Goal: Navigation & Orientation: Find specific page/section

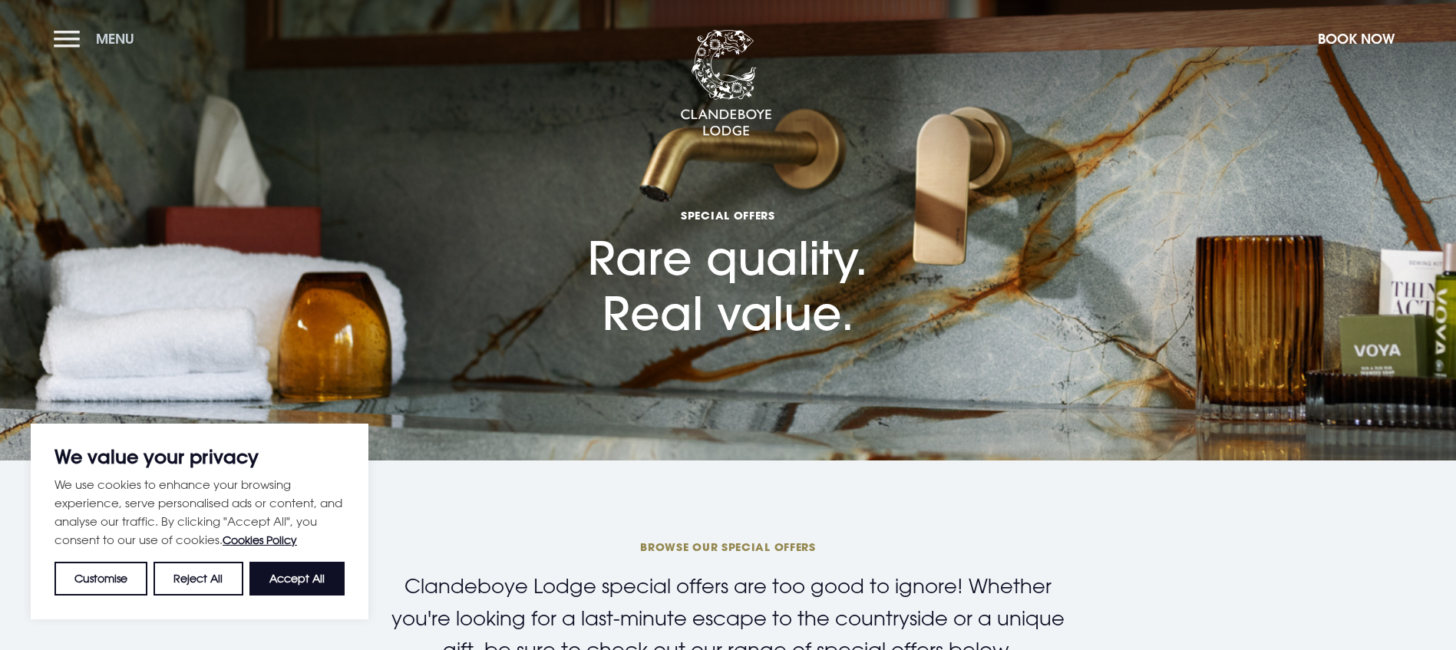
click at [79, 45] on button "Menu" at bounding box center [98, 38] width 88 height 33
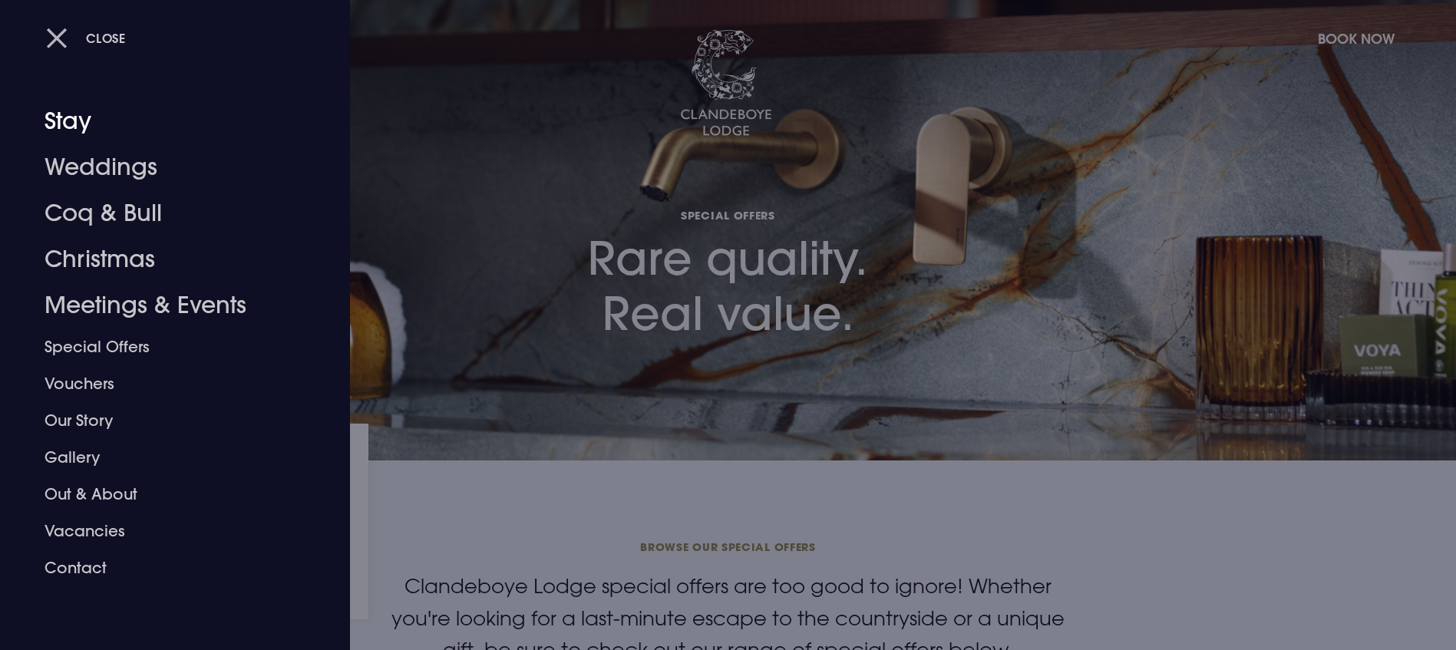
click at [111, 40] on span "Close" at bounding box center [106, 38] width 40 height 16
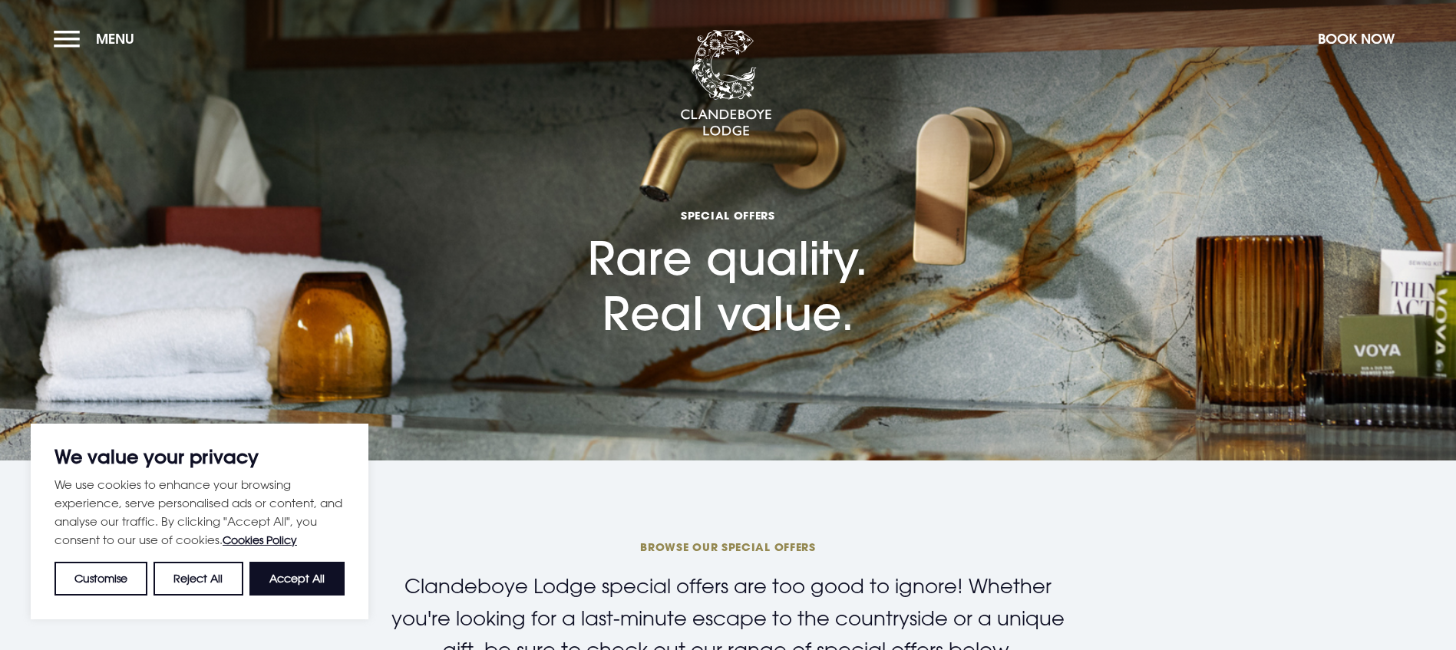
click at [296, 572] on button "Accept All" at bounding box center [296, 579] width 95 height 34
checkbox input "true"
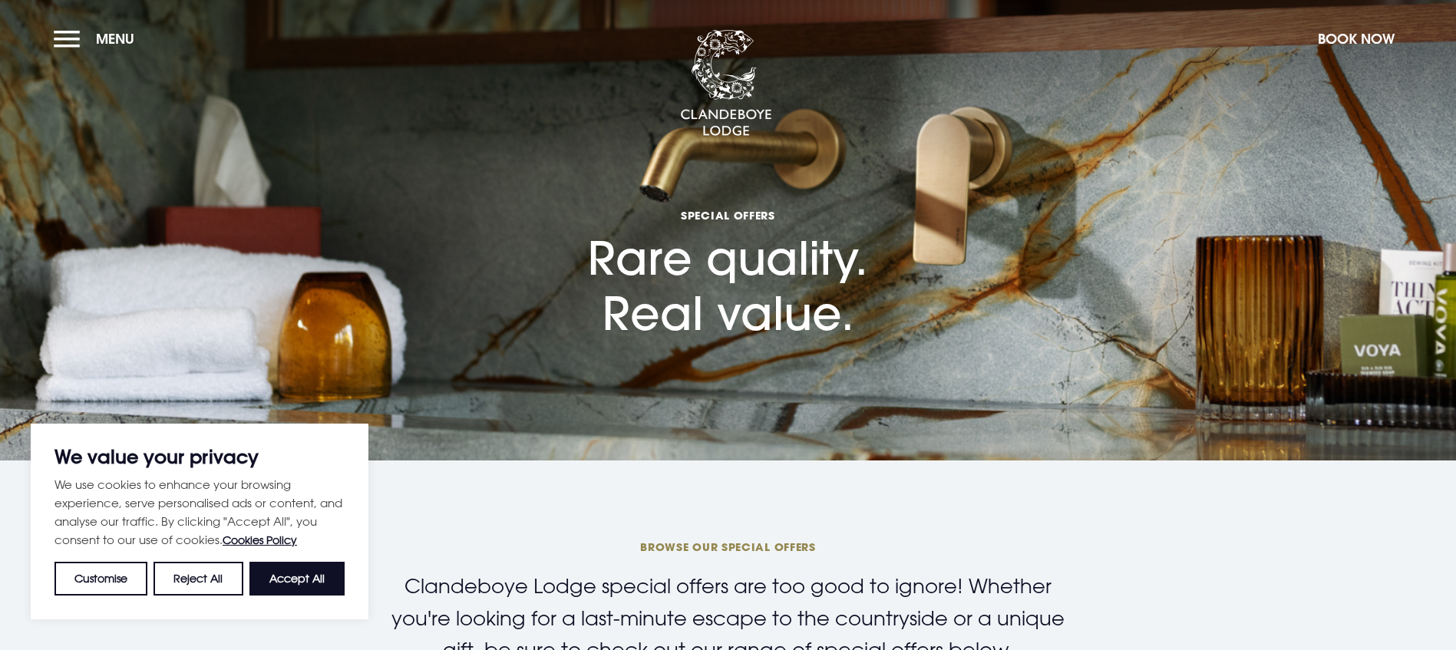
checkbox input "true"
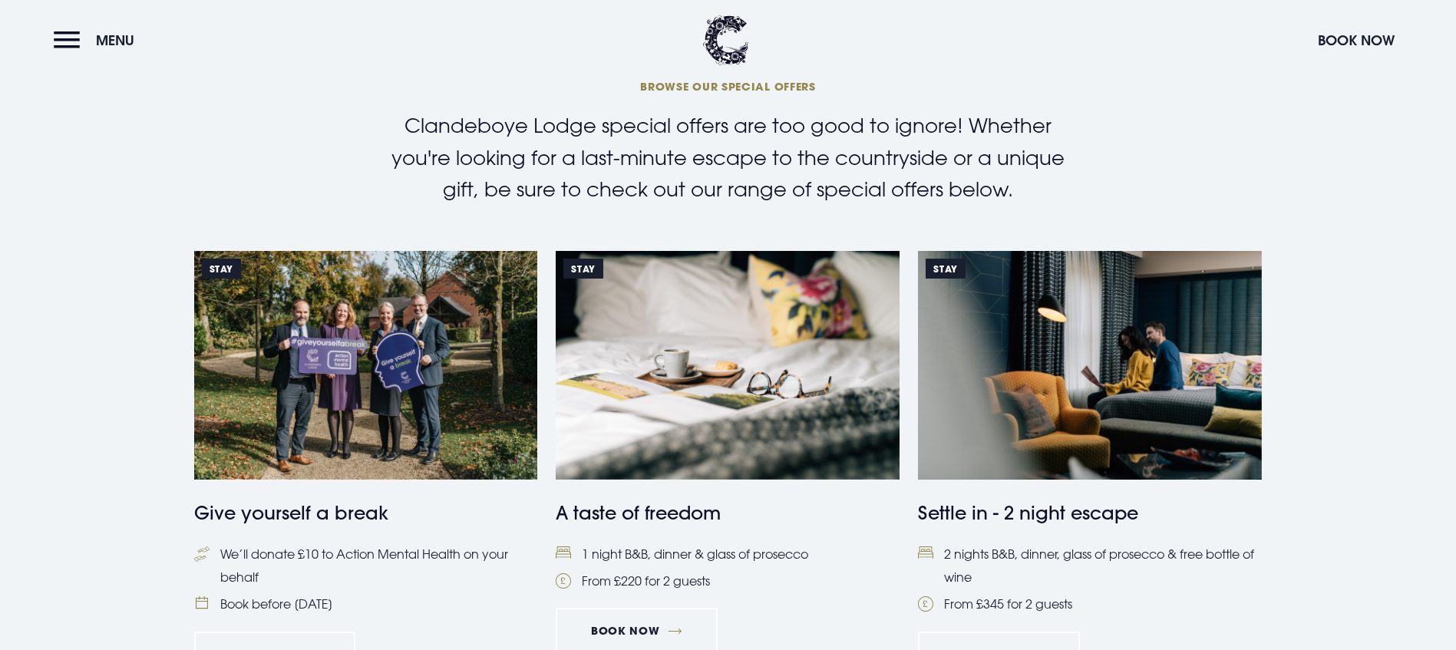
scroll to position [844, 0]
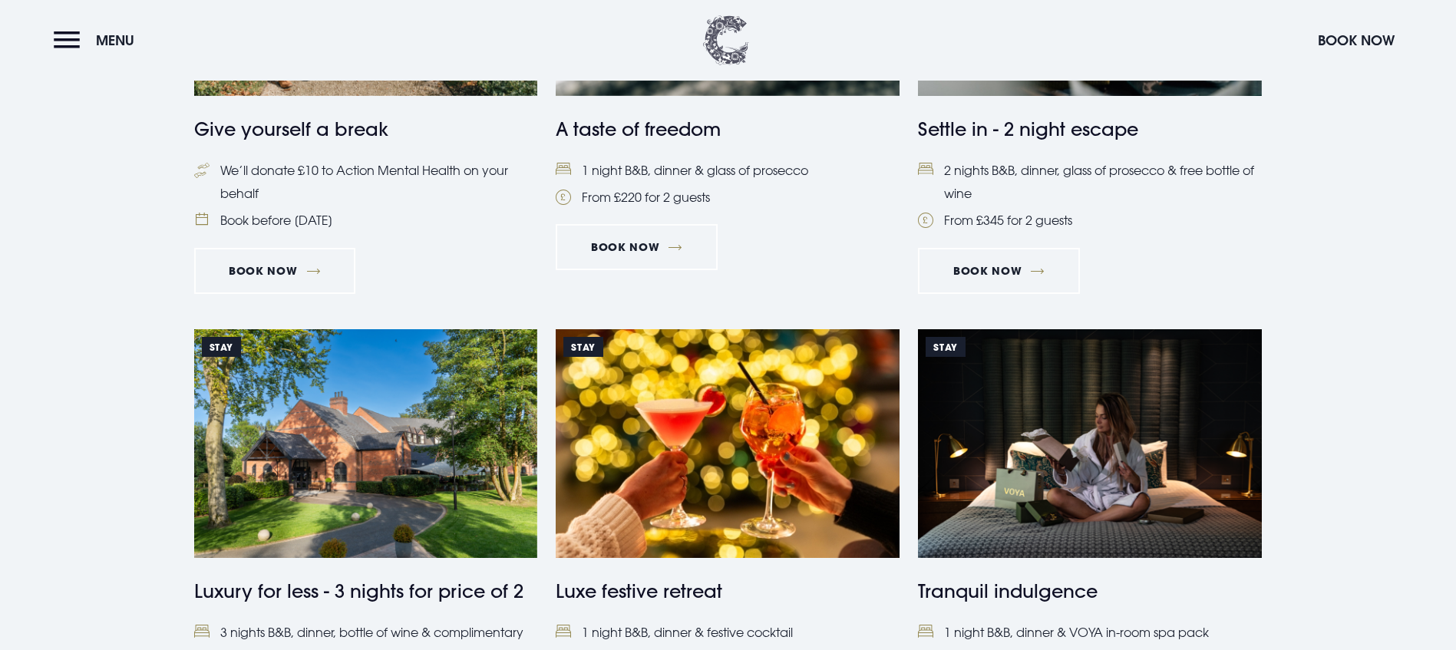
click at [733, 61] on img at bounding box center [726, 40] width 46 height 50
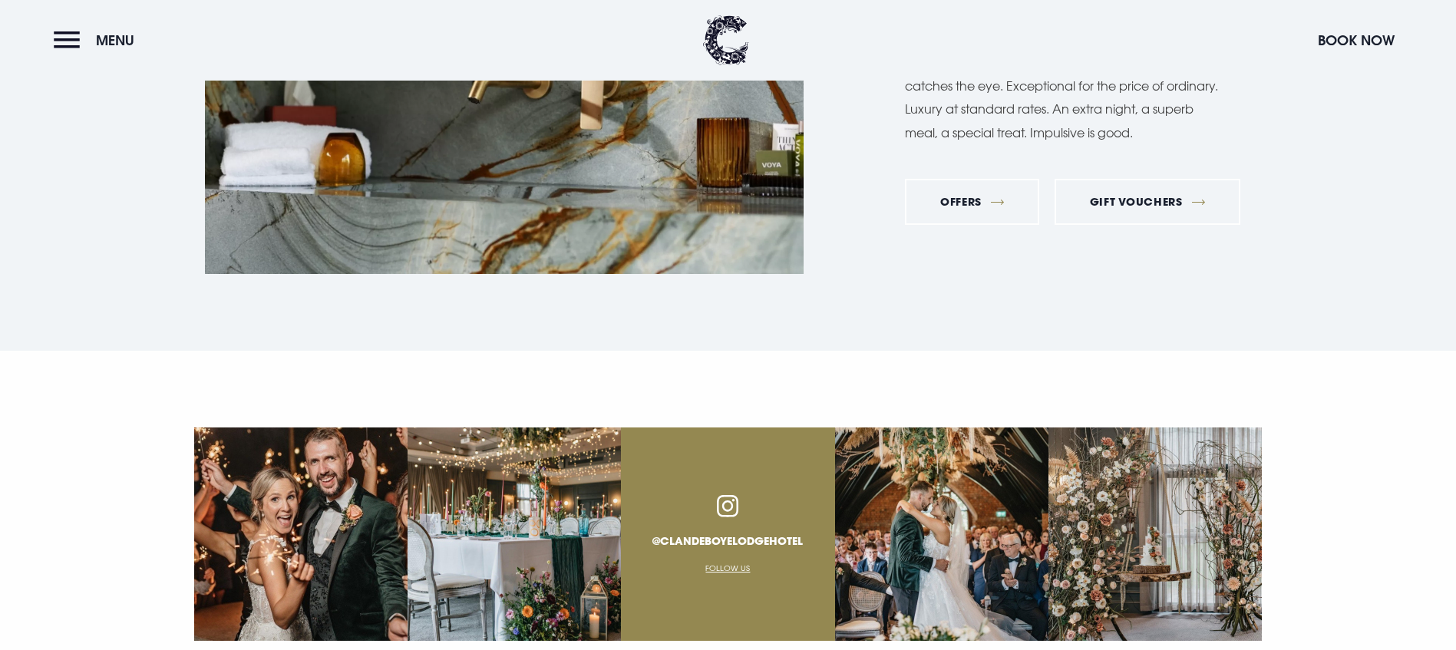
scroll to position [4996, 0]
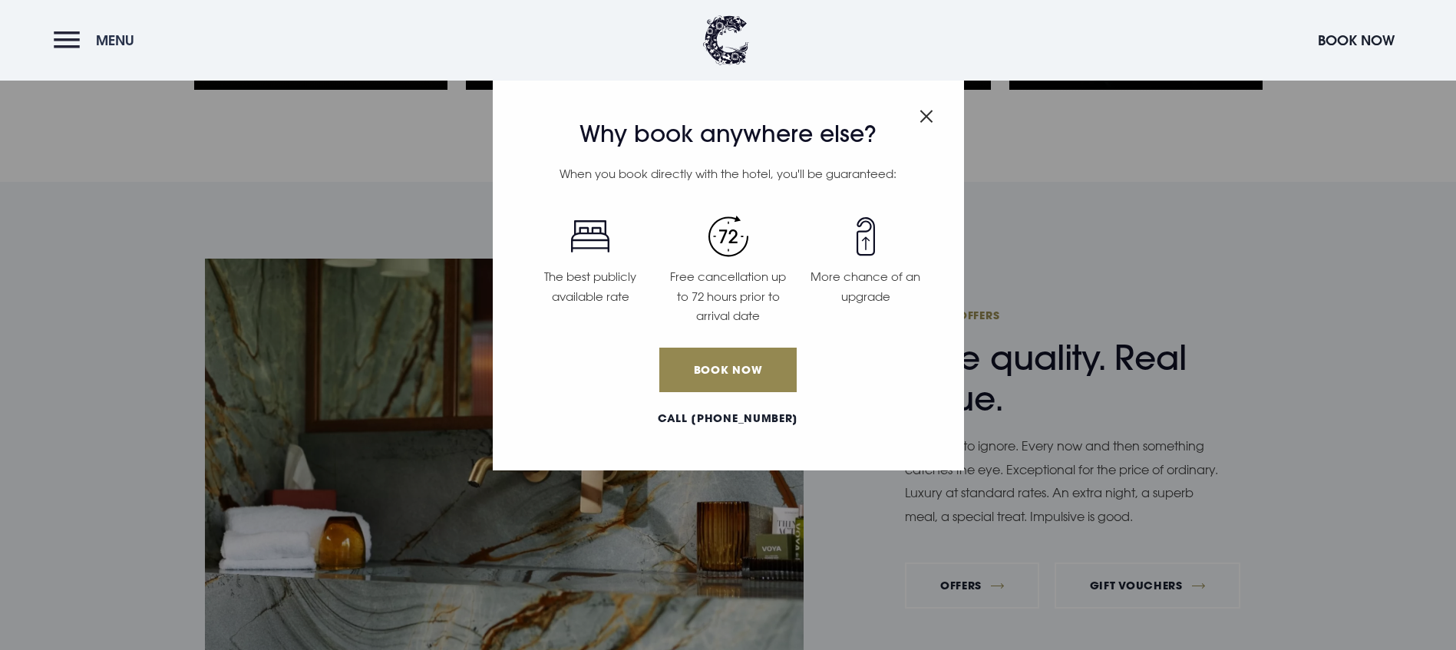
click at [64, 47] on button "Menu" at bounding box center [98, 40] width 88 height 33
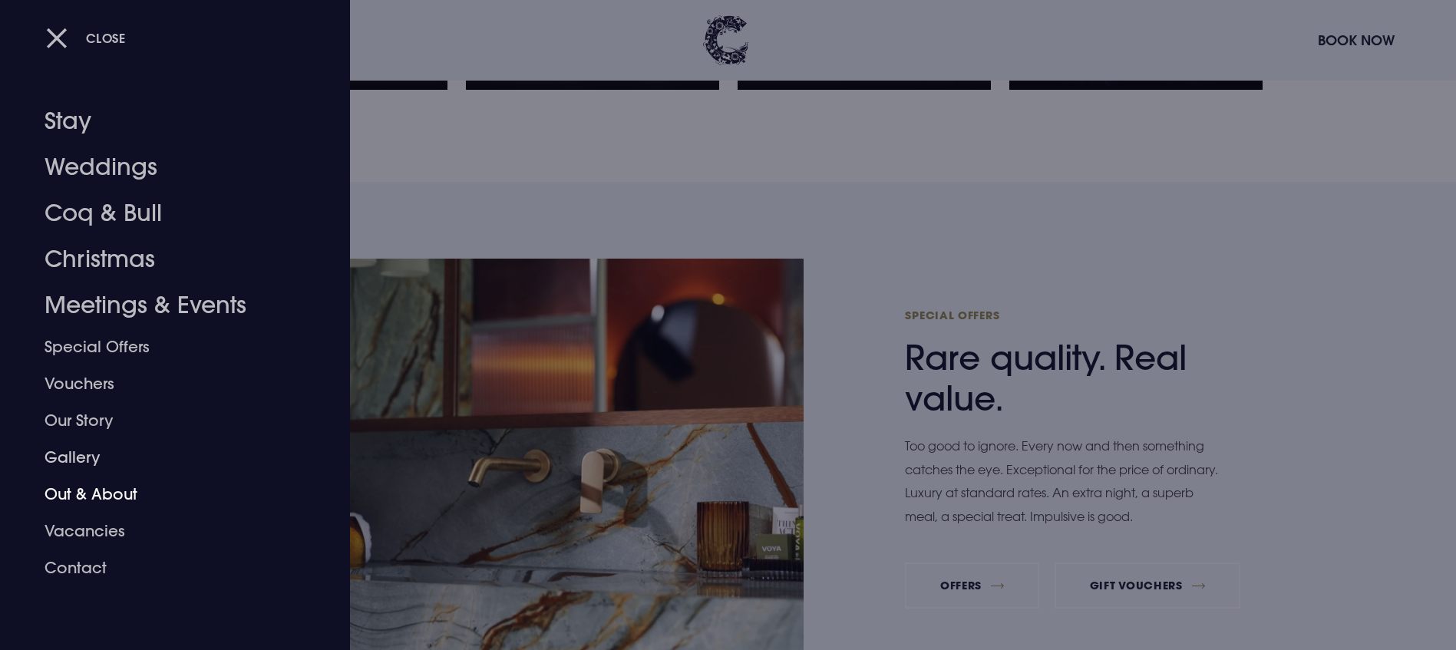
drag, startPoint x: 787, startPoint y: 236, endPoint x: 584, endPoint y: 240, distance: 202.7
click at [779, 238] on div at bounding box center [728, 325] width 1456 height 650
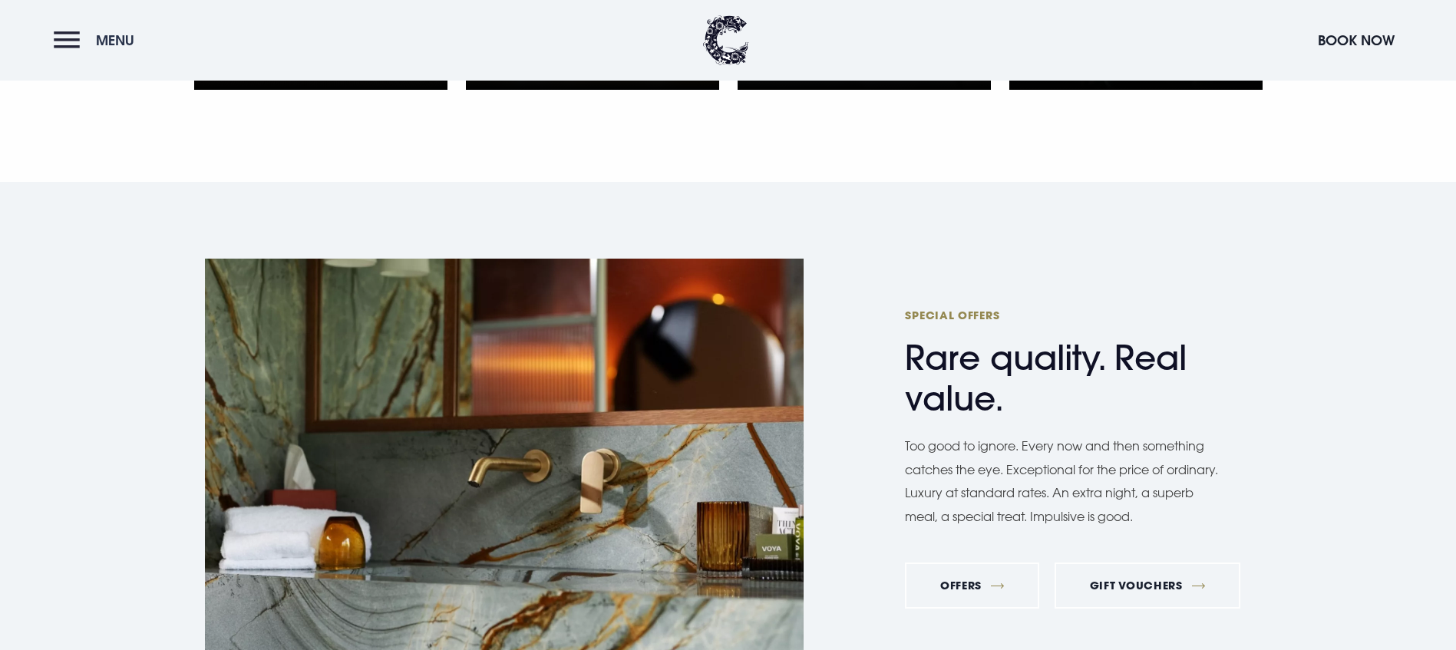
click at [88, 48] on button "Menu" at bounding box center [98, 40] width 88 height 33
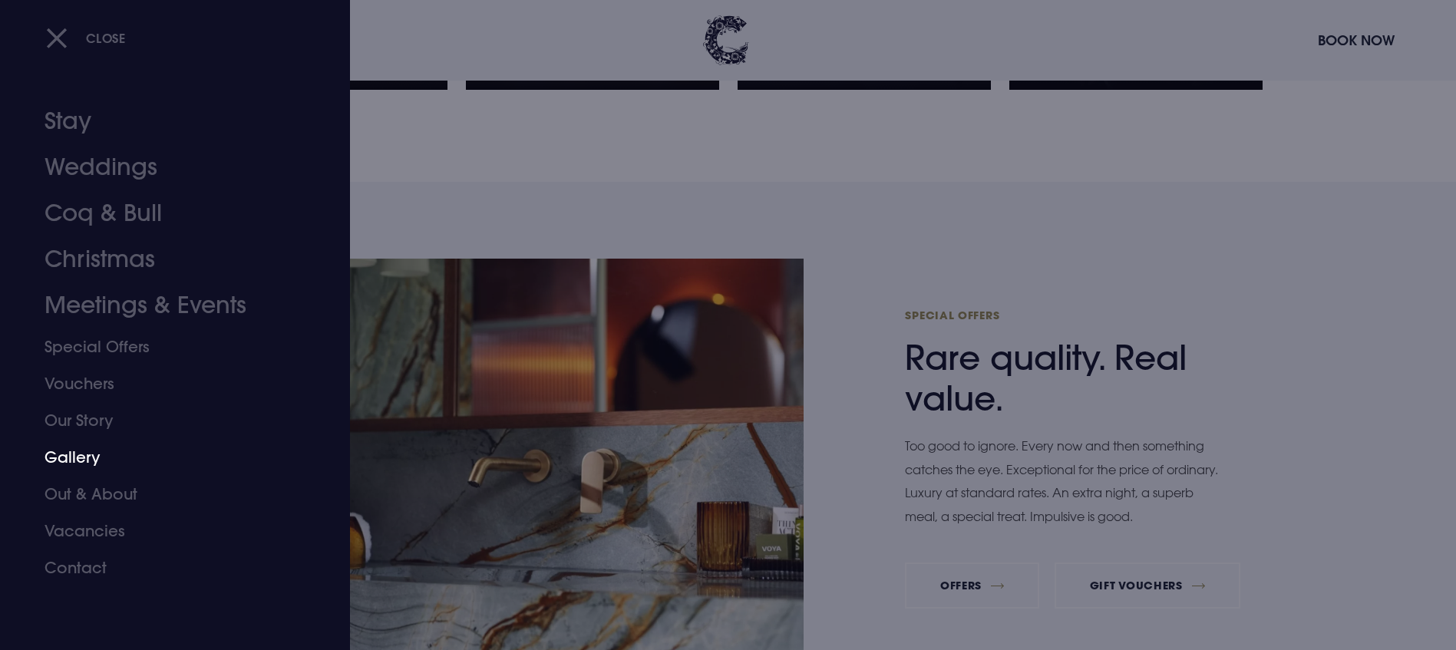
click at [58, 450] on link "Gallery" at bounding box center [166, 457] width 243 height 37
